Goal: Task Accomplishment & Management: Use online tool/utility

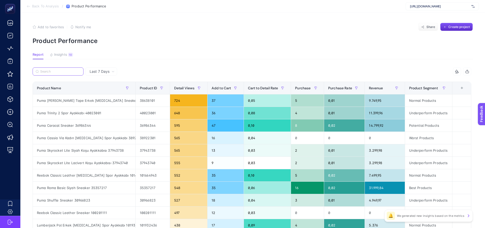
click at [63, 73] on input "Search" at bounding box center [60, 72] width 40 height 4
paste input "12165604-gry"
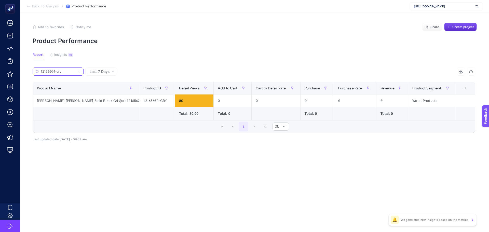
type input "12165604-gry"
click at [272, 68] on div "6 items selected" at bounding box center [364, 72] width 221 height 8
click at [62, 56] on span "Insights" at bounding box center [60, 55] width 13 height 4
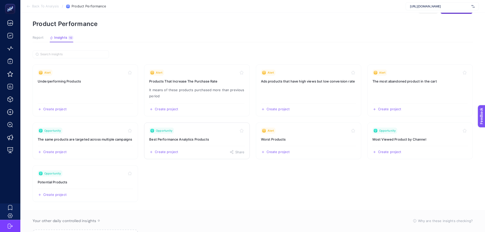
scroll to position [25, 0]
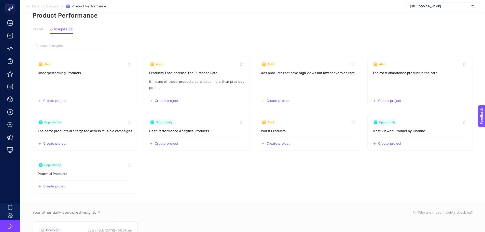
click at [38, 28] on span "Report" at bounding box center [38, 29] width 11 height 4
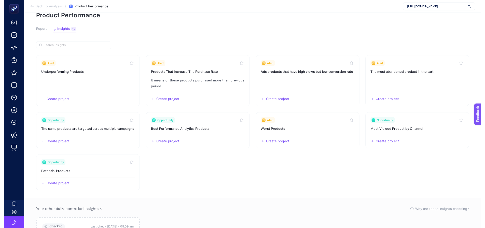
scroll to position [0, 0]
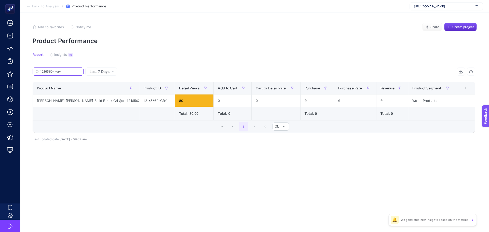
click at [64, 72] on input "12165604-gry" at bounding box center [60, 72] width 40 height 4
click at [64, 72] on input "12165604-gry" at bounding box center [58, 72] width 35 height 4
click at [81, 71] on label "12165604-gry" at bounding box center [58, 72] width 51 height 8
click at [75, 71] on input "12165604-gry" at bounding box center [58, 72] width 35 height 4
click at [79, 70] on icon at bounding box center [78, 71] width 3 height 3
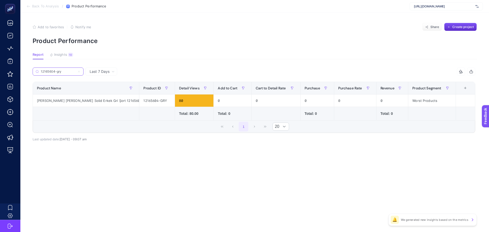
click at [75, 70] on input "12165604-gry" at bounding box center [58, 72] width 35 height 4
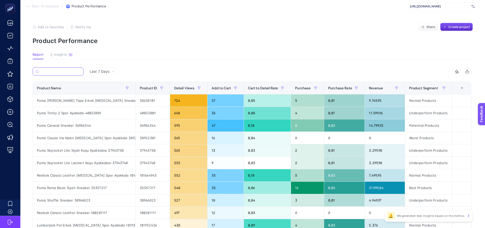
click at [78, 71] on input "Search" at bounding box center [61, 72] width 40 height 4
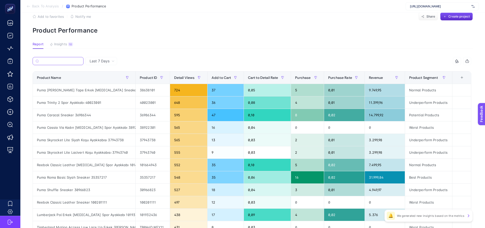
scroll to position [0, 2]
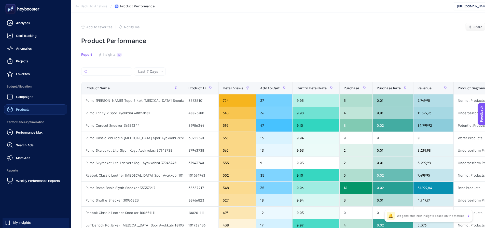
click at [20, 108] on span "Products" at bounding box center [23, 110] width 14 height 4
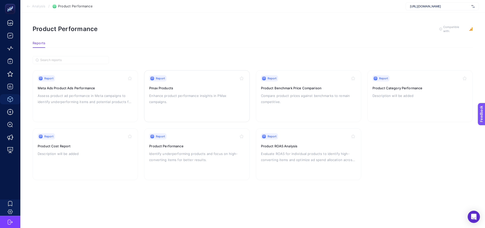
scroll to position [4, 0]
click at [292, 151] on p "Evaluate ROAS for individual products to identify high-converting items and opt…" at bounding box center [308, 157] width 95 height 12
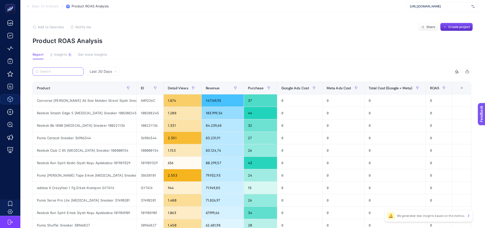
click at [62, 71] on input "Search" at bounding box center [60, 72] width 40 height 4
paste input "12165604-gry"
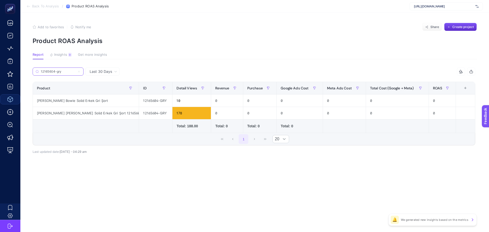
type input "12165604-gry"
click at [449, 6] on span "[URL][DOMAIN_NAME]" at bounding box center [444, 6] width 60 height 4
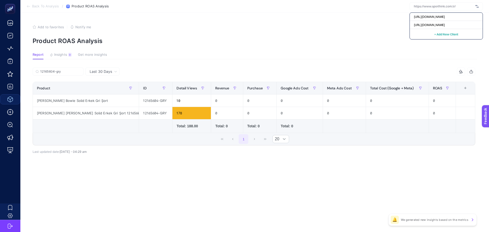
click at [334, 30] on div "Add to favorites false Notify me Share Create project" at bounding box center [255, 27] width 444 height 8
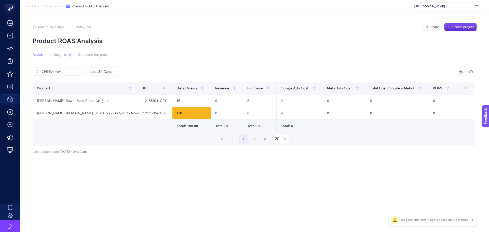
click at [439, 8] on span "[URL][DOMAIN_NAME]" at bounding box center [444, 6] width 60 height 4
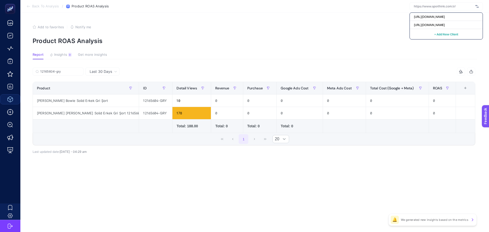
click at [447, 35] on span "+ Add New Client" at bounding box center [446, 34] width 24 height 4
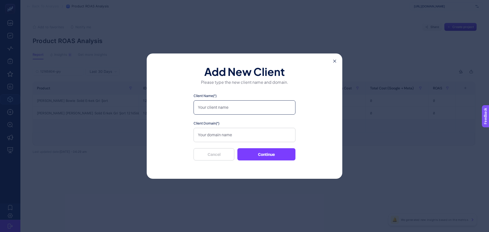
click at [244, 106] on input "Client Name(*)" at bounding box center [245, 107] width 102 height 14
type input "Sporthink-2"
click at [221, 134] on input "Client Domain(*)" at bounding box center [245, 135] width 102 height 14
click at [231, 131] on input "Client Domain(*)" at bounding box center [245, 135] width 102 height 14
paste input "[URL][DOMAIN_NAME]"
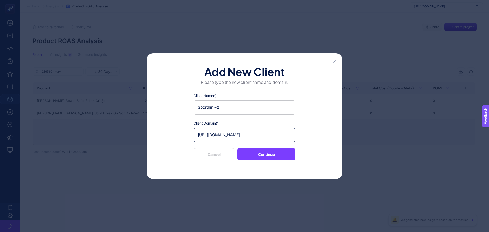
type input "[URL][DOMAIN_NAME]"
click at [162, 104] on div "Add New Client Please type the new client name and domain. Client Name(*) Sport…" at bounding box center [245, 116] width 196 height 125
